Goal: Feedback & Contribution: Submit feedback/report problem

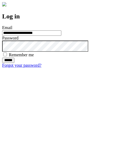
type input "**********"
click at [14, 63] on input "******" at bounding box center [8, 60] width 12 height 5
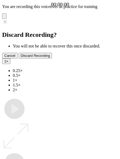
type input "**********"
